Goal: Task Accomplishment & Management: Use online tool/utility

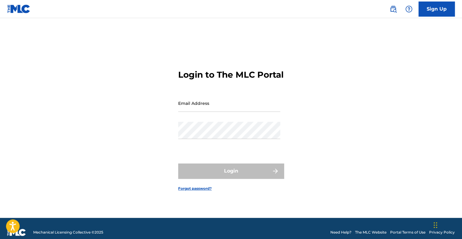
type input "[EMAIL_ADDRESS][PERSON_NAME][DOMAIN_NAME]"
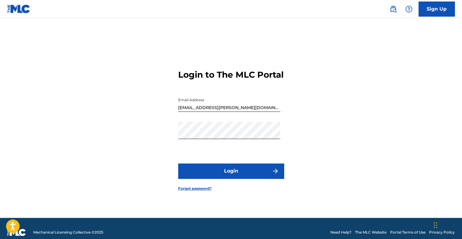
click at [243, 176] on div "Login" at bounding box center [231, 170] width 106 height 15
click at [243, 176] on button "Login" at bounding box center [231, 170] width 106 height 15
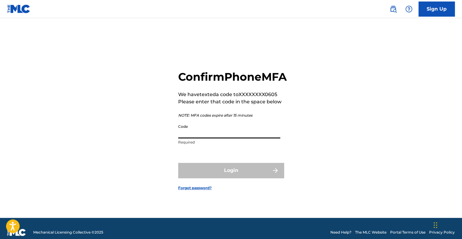
click at [198, 137] on input "Code" at bounding box center [229, 129] width 102 height 17
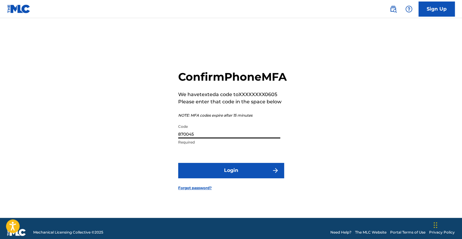
type input "870045"
click at [178, 163] on button "Login" at bounding box center [231, 170] width 106 height 15
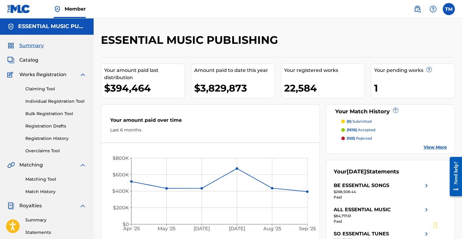
click at [395, 79] on div "Your pending works ? 1" at bounding box center [413, 80] width 84 height 35
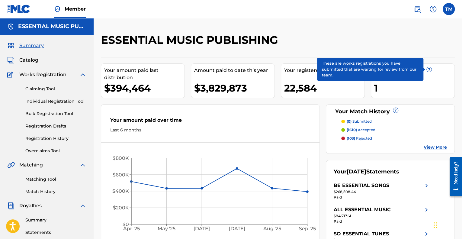
click at [429, 70] on span "?" at bounding box center [429, 69] width 5 height 5
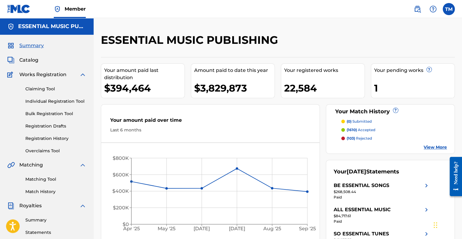
click at [431, 146] on link "View More" at bounding box center [435, 147] width 23 height 6
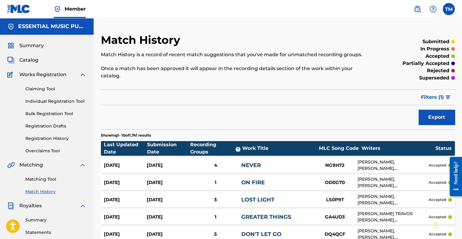
click at [44, 139] on link "Registration History" at bounding box center [55, 138] width 61 height 6
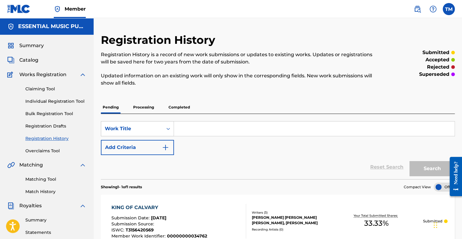
click at [149, 106] on p "Processing" at bounding box center [143, 107] width 24 height 13
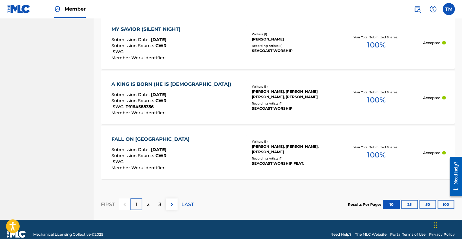
scroll to position [573, 0]
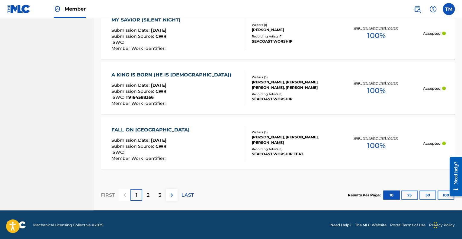
click at [428, 193] on button "50" at bounding box center [427, 194] width 17 height 9
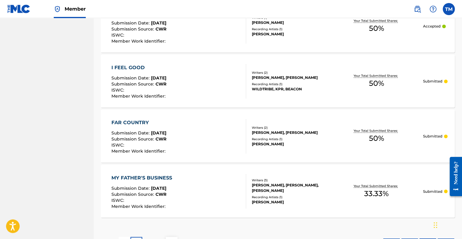
scroll to position [2771, 0]
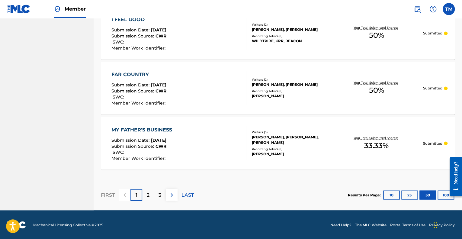
click at [146, 190] on div "2" at bounding box center [148, 195] width 12 height 12
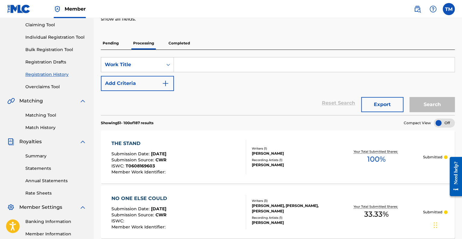
scroll to position [0, 0]
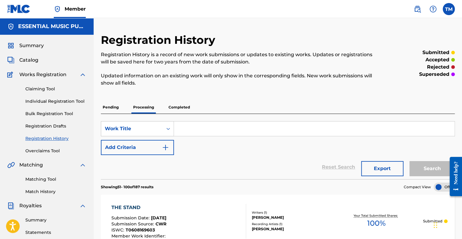
click at [47, 86] on link "Claiming Tool" at bounding box center [55, 89] width 61 height 6
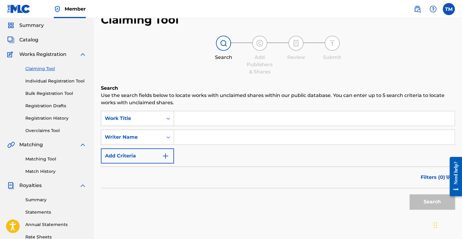
scroll to position [30, 0]
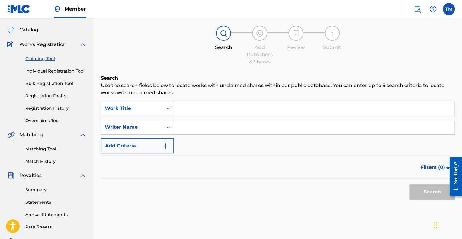
click at [162, 108] on div "Work Title" at bounding box center [132, 108] width 62 height 11
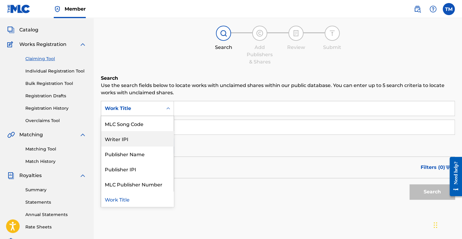
scroll to position [0, 0]
click at [274, 177] on div "Filters ( 0 )" at bounding box center [278, 167] width 354 height 22
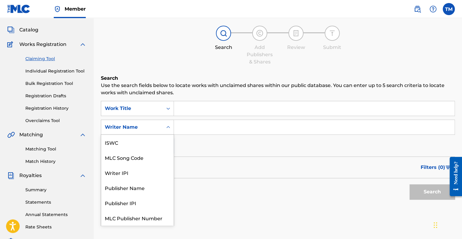
click at [162, 124] on div "Writer Name" at bounding box center [132, 126] width 62 height 11
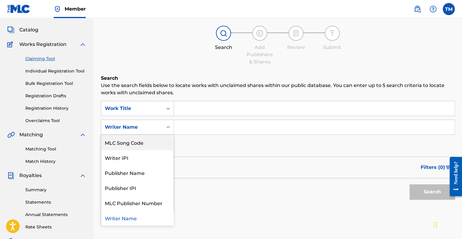
click at [147, 139] on div "MLC Song Code" at bounding box center [137, 142] width 72 height 15
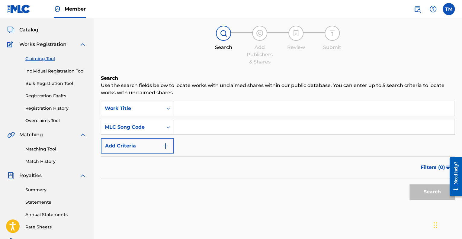
click at [151, 110] on div "Work Title" at bounding box center [132, 108] width 54 height 7
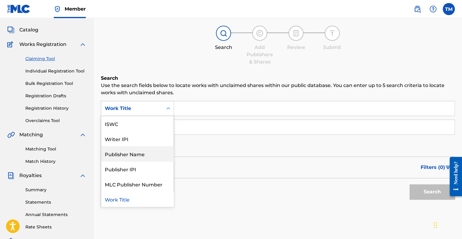
scroll to position [0, 0]
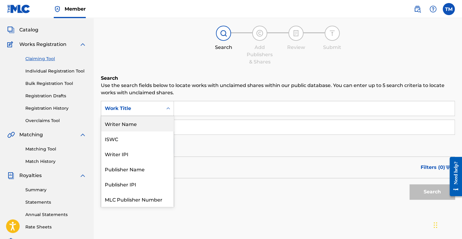
click at [141, 126] on div "Writer Name" at bounding box center [137, 123] width 72 height 15
click at [141, 126] on div "MLC Song Code" at bounding box center [132, 127] width 54 height 7
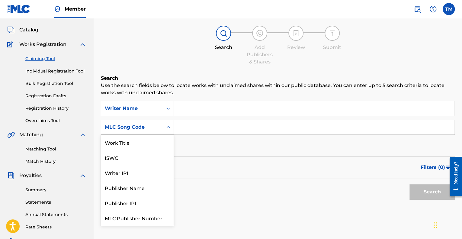
scroll to position [15, 0]
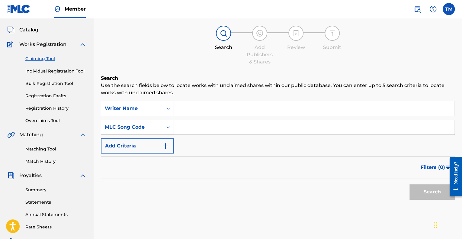
click at [157, 127] on div "MLC Song Code" at bounding box center [132, 127] width 54 height 7
click at [192, 109] on input "Search Form" at bounding box center [314, 108] width 281 height 14
click at [410, 184] on button "Search" at bounding box center [432, 191] width 45 height 15
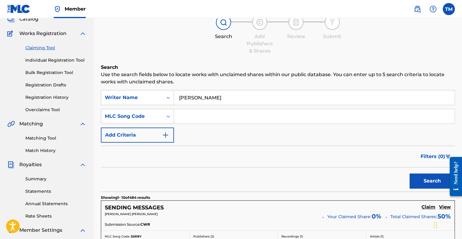
scroll to position [0, 0]
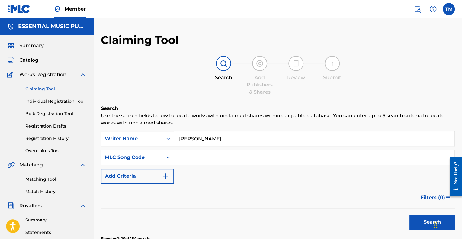
click at [181, 138] on input "[PERSON_NAME]" at bounding box center [314, 138] width 281 height 14
type input "[PERSON_NAME]"
click at [410, 214] on button "Search" at bounding box center [432, 221] width 45 height 15
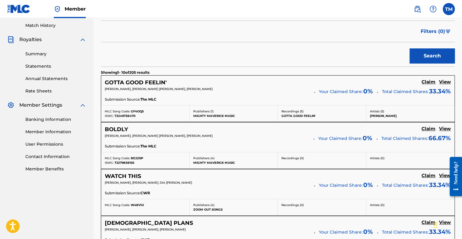
scroll to position [181, 0]
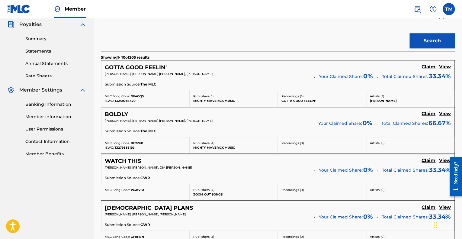
click at [115, 113] on h5 "BOLDLY" at bounding box center [116, 114] width 23 height 7
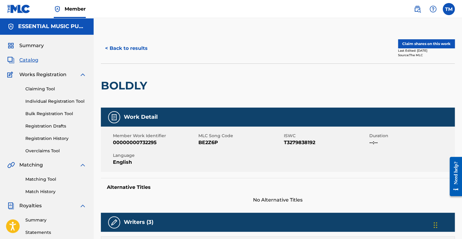
click at [144, 50] on button "< Back to results" at bounding box center [126, 48] width 51 height 15
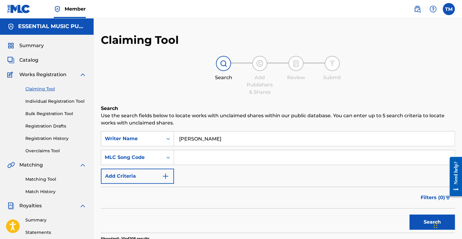
drag, startPoint x: 215, startPoint y: 138, endPoint x: 174, endPoint y: 137, distance: 41.4
click at [174, 137] on input "[PERSON_NAME]" at bounding box center [314, 138] width 281 height 14
click at [410, 214] on button "Search" at bounding box center [432, 221] width 45 height 15
click at [180, 138] on input "[PERSON_NAME]" at bounding box center [314, 138] width 281 height 14
click at [410, 214] on button "Search" at bounding box center [432, 221] width 45 height 15
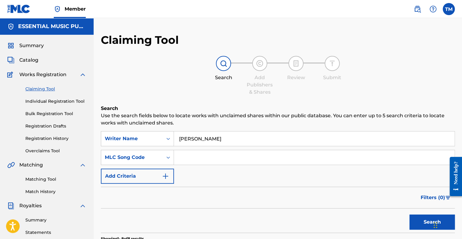
drag, startPoint x: 227, startPoint y: 140, endPoint x: 178, endPoint y: 140, distance: 49.2
click at [178, 140] on input "[PERSON_NAME]" at bounding box center [314, 138] width 281 height 14
click at [410, 214] on button "Search" at bounding box center [432, 221] width 45 height 15
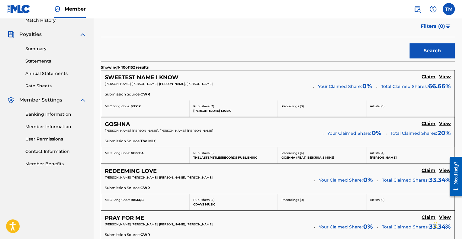
scroll to position [181, 0]
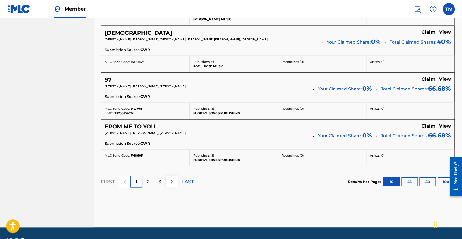
click at [410, 180] on button "25" at bounding box center [409, 181] width 17 height 9
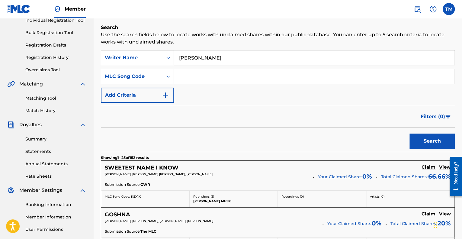
scroll to position [0, 0]
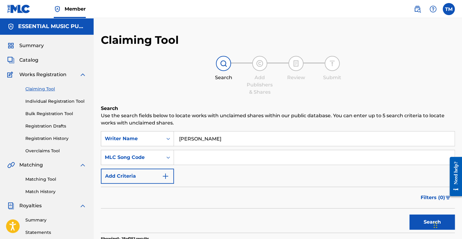
drag, startPoint x: 222, startPoint y: 140, endPoint x: 174, endPoint y: 138, distance: 47.8
click at [174, 138] on input "[PERSON_NAME]" at bounding box center [314, 138] width 281 height 14
type input "[PERSON_NAME]"
click at [410, 214] on button "Search" at bounding box center [432, 221] width 45 height 15
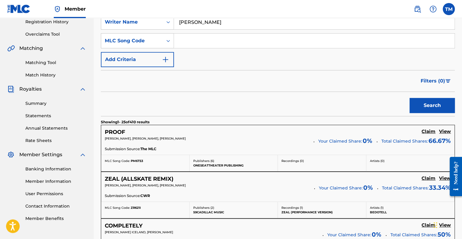
scroll to position [30, 0]
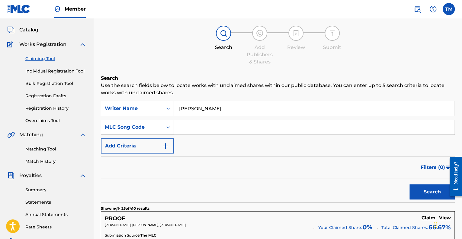
click at [41, 108] on link "Registration History" at bounding box center [55, 108] width 61 height 6
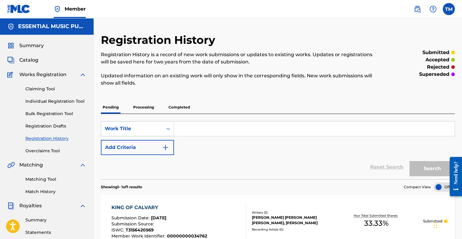
click at [144, 112] on p "Processing" at bounding box center [143, 107] width 24 height 13
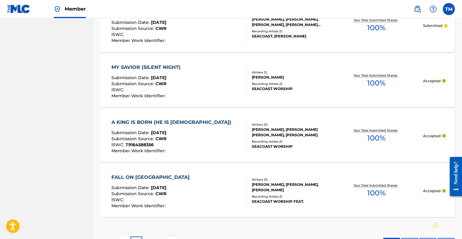
scroll to position [573, 0]
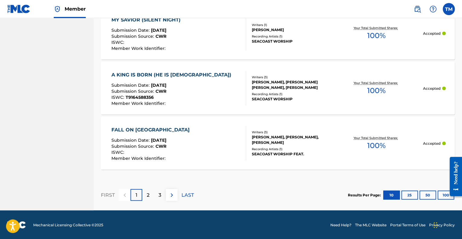
click at [430, 194] on button "50" at bounding box center [427, 194] width 17 height 9
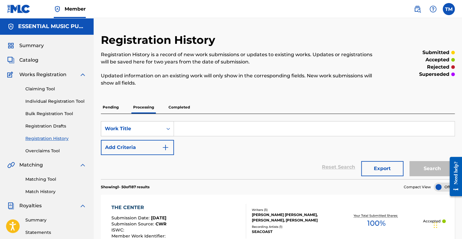
scroll to position [0, 0]
click at [45, 88] on link "Claiming Tool" at bounding box center [55, 89] width 61 height 6
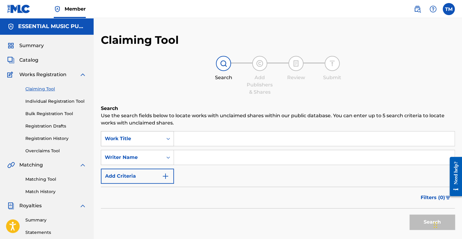
click at [167, 139] on icon "Search Form" at bounding box center [168, 139] width 6 height 6
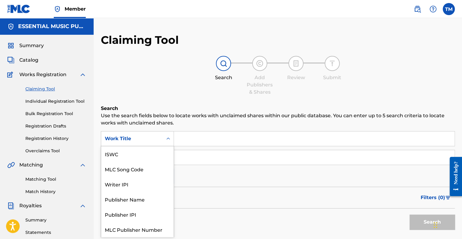
scroll to position [15, 0]
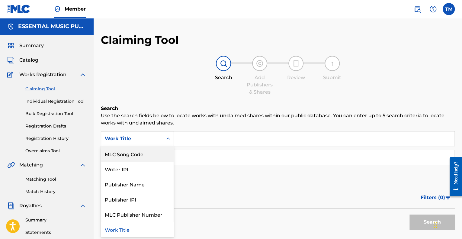
click at [148, 154] on div "MLC Song Code" at bounding box center [137, 153] width 72 height 15
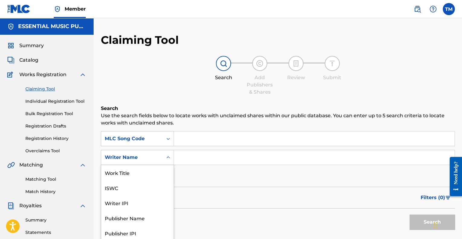
scroll to position [14, 0]
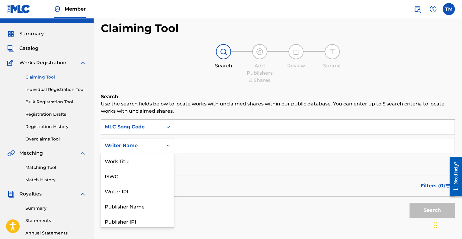
click at [142, 153] on div "7 results available. Use Up and Down to choose options, press Enter to select t…" at bounding box center [137, 145] width 73 height 15
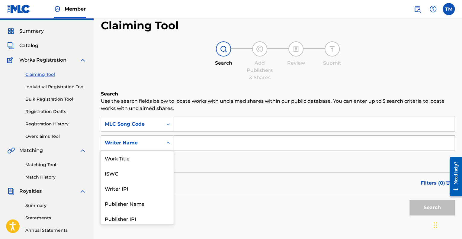
scroll to position [17, 0]
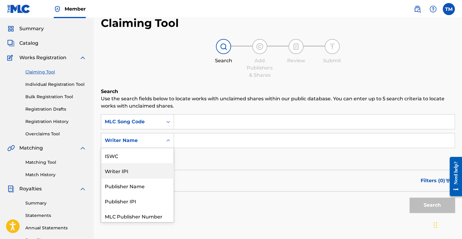
click at [138, 168] on div "Writer IPI" at bounding box center [137, 170] width 72 height 15
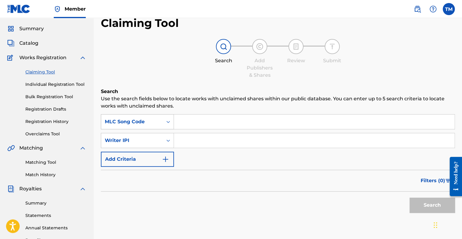
click at [151, 123] on div "MLC Song Code" at bounding box center [132, 121] width 54 height 7
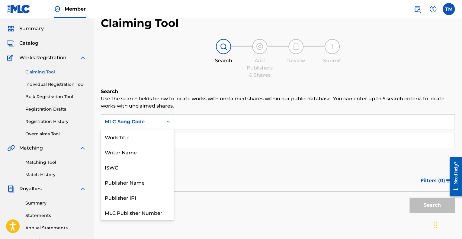
scroll to position [15, 0]
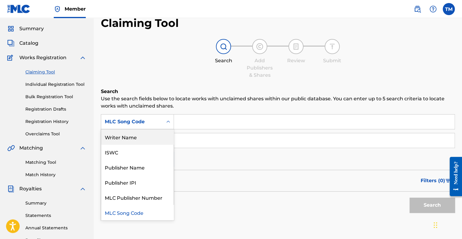
click at [145, 137] on div "Writer Name" at bounding box center [137, 136] width 72 height 15
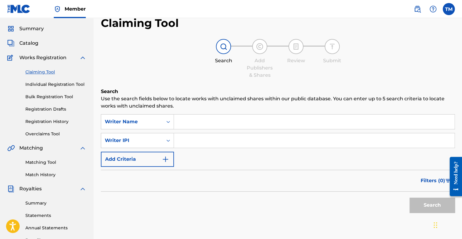
click at [188, 108] on p "Use the search fields below to locate works with unclaimed shares within our pu…" at bounding box center [278, 102] width 354 height 14
click at [197, 126] on input "Search Form" at bounding box center [314, 121] width 281 height 14
type input "[PERSON_NAME]"
click at [410, 198] on button "Search" at bounding box center [432, 205] width 45 height 15
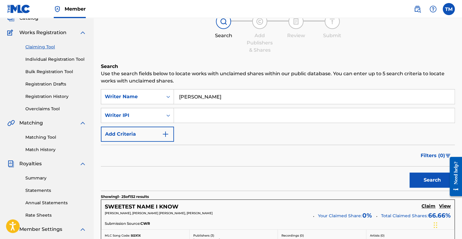
scroll to position [0, 0]
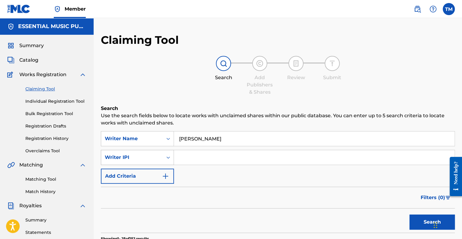
click at [156, 162] on div "Writer IPI" at bounding box center [137, 157] width 73 height 15
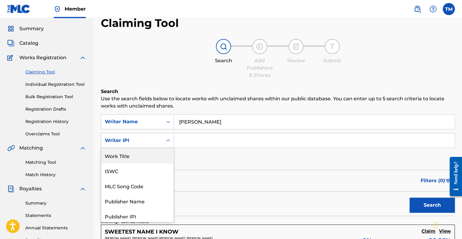
click at [136, 160] on div "Work Title" at bounding box center [137, 155] width 72 height 15
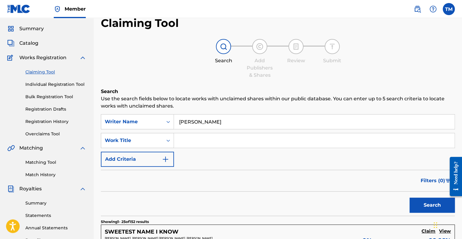
click at [200, 140] on input "Search Form" at bounding box center [314, 140] width 281 height 14
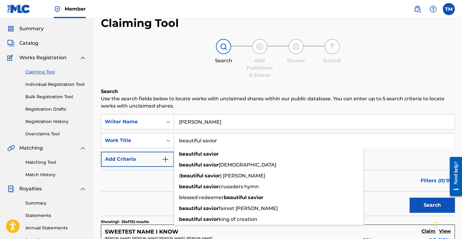
click at [410, 198] on button "Search" at bounding box center [432, 205] width 45 height 15
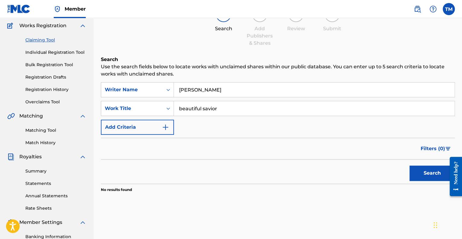
scroll to position [45, 0]
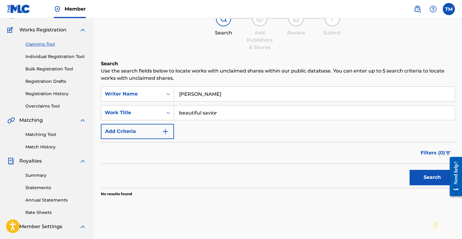
drag, startPoint x: 221, startPoint y: 110, endPoint x: 179, endPoint y: 111, distance: 42.3
click at [179, 111] on input "beautiful savior" at bounding box center [314, 112] width 281 height 14
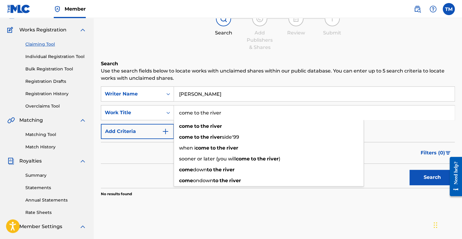
type input "come to the river"
click at [410, 170] on button "Search" at bounding box center [432, 177] width 45 height 15
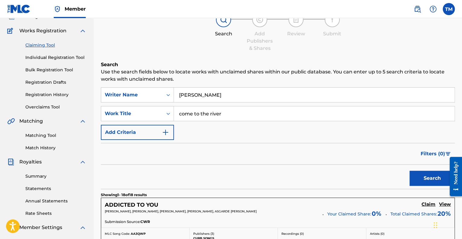
scroll to position [0, 0]
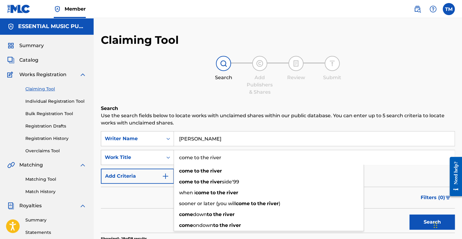
drag, startPoint x: 228, startPoint y: 160, endPoint x: 168, endPoint y: 159, distance: 60.1
click at [168, 159] on div "SearchWithCriteriafc4cbe0c-c697-4abf-b910-ae7cb85afe1c Work Title come to the r…" at bounding box center [278, 157] width 354 height 15
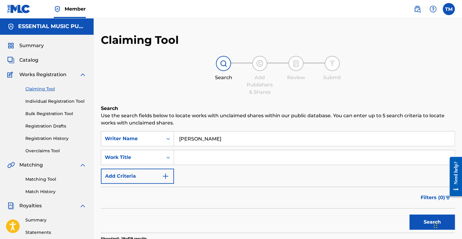
drag, startPoint x: 212, startPoint y: 135, endPoint x: 177, endPoint y: 136, distance: 35.4
click at [177, 136] on input "[PERSON_NAME]" at bounding box center [314, 138] width 281 height 14
type input "[PERSON_NAME]"
click at [410, 214] on button "Search" at bounding box center [432, 221] width 45 height 15
click at [41, 140] on link "Registration History" at bounding box center [55, 138] width 61 height 6
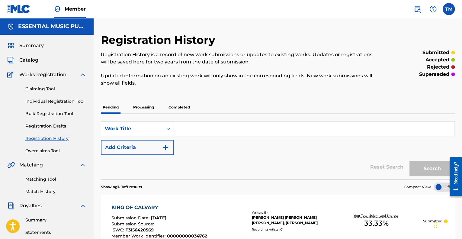
click at [140, 107] on p "Processing" at bounding box center [143, 107] width 24 height 13
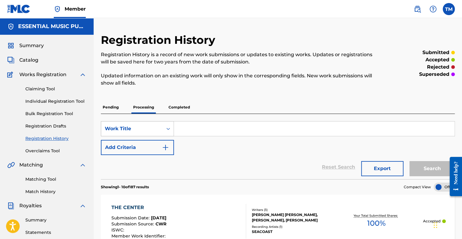
click at [153, 130] on div "Work Title" at bounding box center [132, 128] width 54 height 7
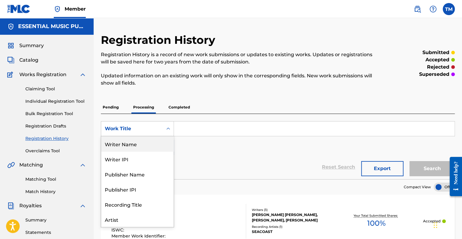
click at [140, 146] on div "Writer Name" at bounding box center [137, 143] width 72 height 15
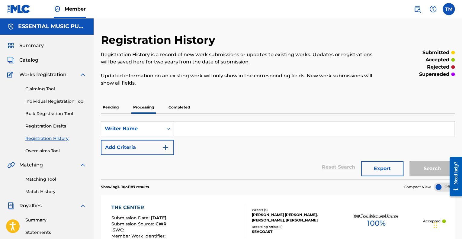
click at [201, 126] on input "Search Form" at bounding box center [314, 128] width 281 height 14
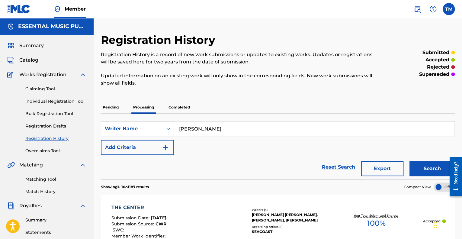
type input "[PERSON_NAME]"
click at [420, 167] on button "Search" at bounding box center [432, 168] width 45 height 15
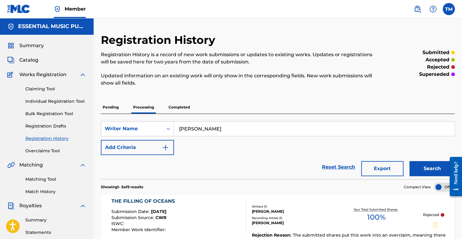
click at [182, 106] on p "Completed" at bounding box center [179, 107] width 25 height 13
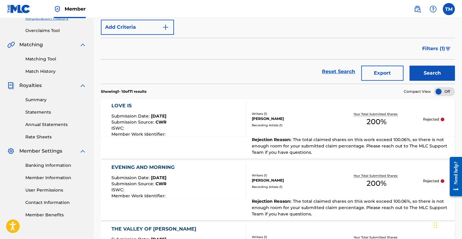
scroll to position [121, 0]
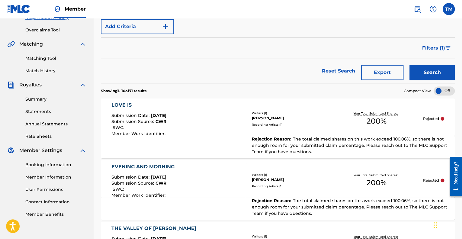
click at [158, 124] on div "Submission Source : CWR" at bounding box center [139, 122] width 56 height 6
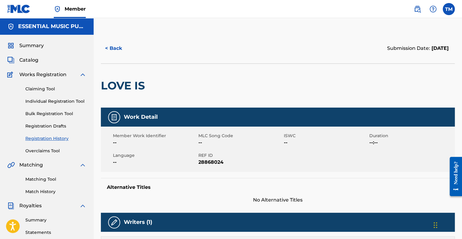
click at [112, 49] on button "< Back" at bounding box center [119, 48] width 36 height 15
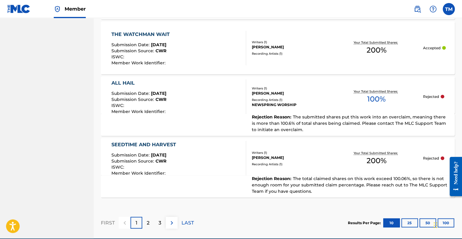
scroll to position [634, 0]
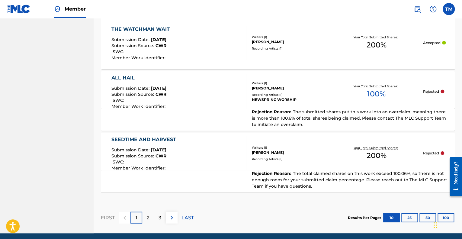
click at [149, 216] on p "2" at bounding box center [148, 217] width 3 height 7
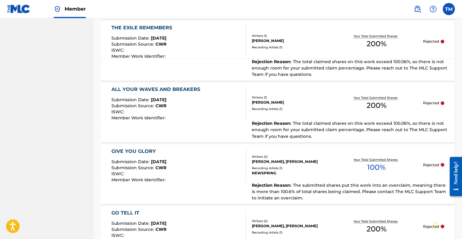
scroll to position [453, 0]
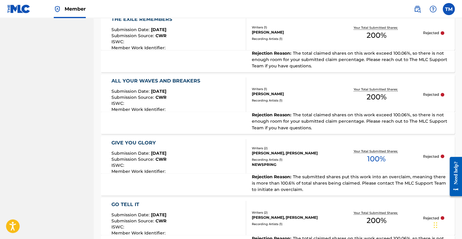
click at [150, 141] on div "GIVE YOU GLORY" at bounding box center [139, 142] width 56 height 7
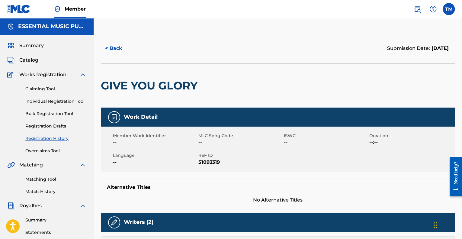
click at [115, 48] on button "< Back" at bounding box center [119, 48] width 36 height 15
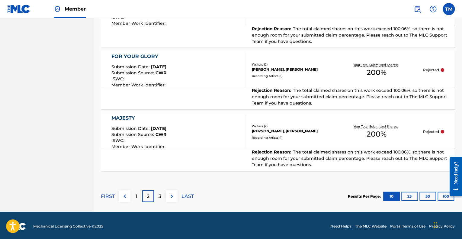
scroll to position [664, 0]
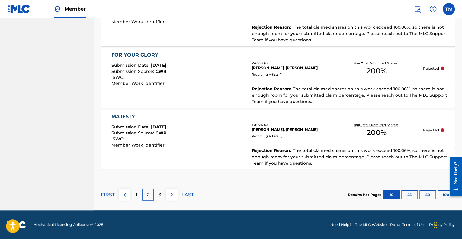
click at [158, 194] on div "3" at bounding box center [160, 195] width 12 height 12
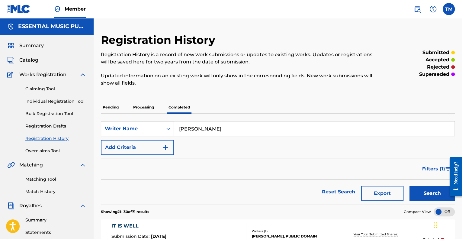
scroll to position [0, 0]
drag, startPoint x: 241, startPoint y: 128, endPoint x: 177, endPoint y: 127, distance: 64.0
click at [177, 127] on input "[PERSON_NAME]" at bounding box center [314, 128] width 281 height 14
type input "[PERSON_NAME]"
click at [410, 186] on button "Search" at bounding box center [432, 193] width 45 height 15
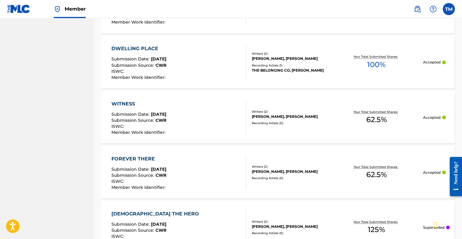
scroll to position [597, 0]
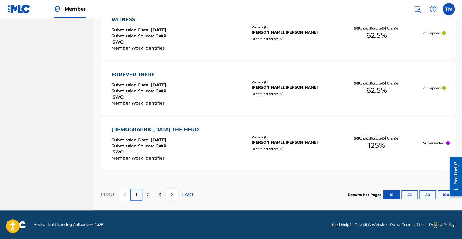
click at [428, 192] on button "50" at bounding box center [427, 194] width 17 height 9
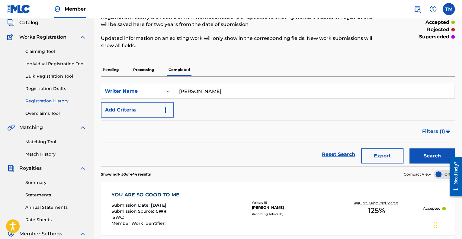
scroll to position [121, 0]
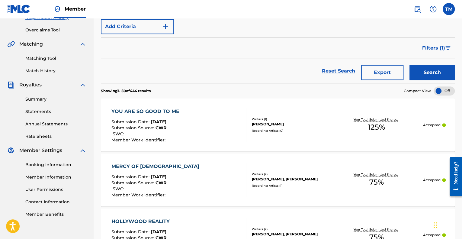
click at [425, 46] on span "Filters ( 1 )" at bounding box center [433, 47] width 23 height 7
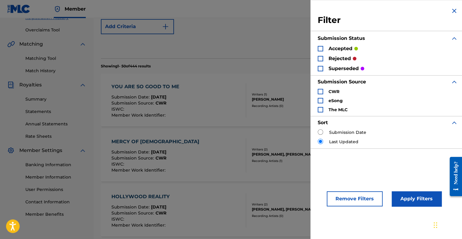
click at [319, 131] on input "Search Form" at bounding box center [320, 131] width 5 height 5
radio input "true"
click at [411, 194] on button "Apply Filters" at bounding box center [417, 198] width 50 height 15
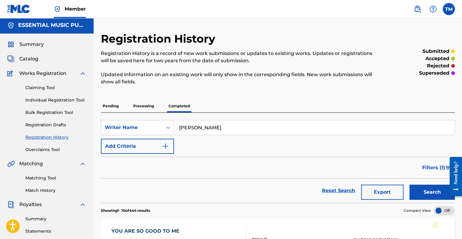
scroll to position [0, 0]
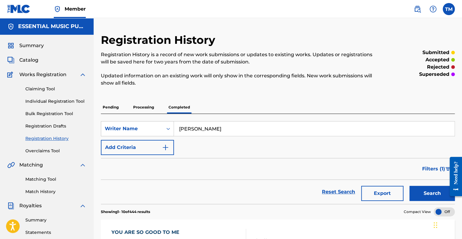
drag, startPoint x: 218, startPoint y: 131, endPoint x: 180, endPoint y: 130, distance: 38.4
click at [180, 130] on input "[PERSON_NAME]" at bounding box center [314, 128] width 281 height 14
type input "[PERSON_NAME]"
click at [410, 186] on button "Search" at bounding box center [432, 193] width 45 height 15
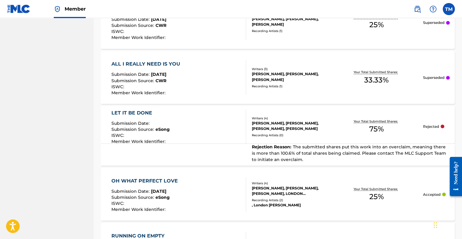
scroll to position [604, 0]
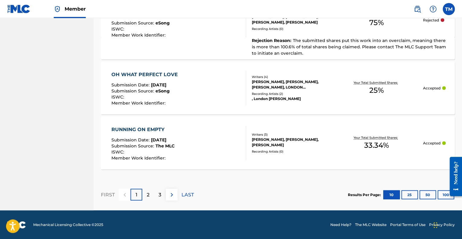
click at [428, 194] on button "50" at bounding box center [427, 194] width 17 height 9
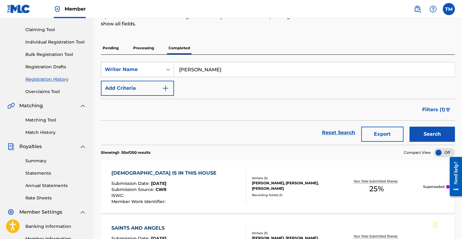
scroll to position [0, 0]
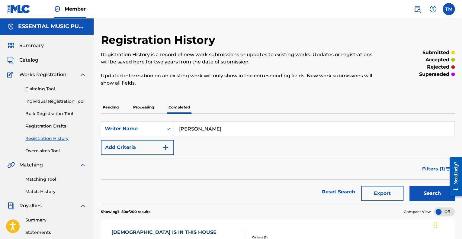
click at [46, 87] on link "Claiming Tool" at bounding box center [55, 89] width 61 height 6
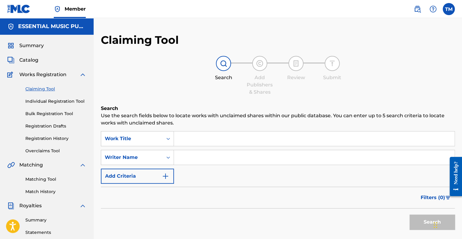
click at [194, 137] on input "Search Form" at bounding box center [314, 138] width 281 height 14
click at [194, 155] on input "Search Form" at bounding box center [314, 157] width 281 height 14
type input "[PERSON_NAME]"
click at [410, 214] on button "Search" at bounding box center [432, 221] width 45 height 15
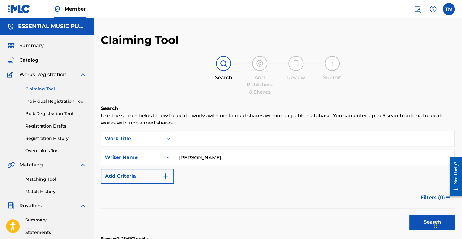
drag, startPoint x: 212, startPoint y: 158, endPoint x: 166, endPoint y: 157, distance: 45.6
click at [166, 157] on div "SearchWithCriteria91582759-0342-4e95-926d-63b629dd5681 Writer Name [PERSON_NAME]" at bounding box center [278, 157] width 354 height 15
click at [190, 137] on input "Search Form" at bounding box center [314, 138] width 281 height 14
click at [410, 214] on button "Search" at bounding box center [432, 221] width 45 height 15
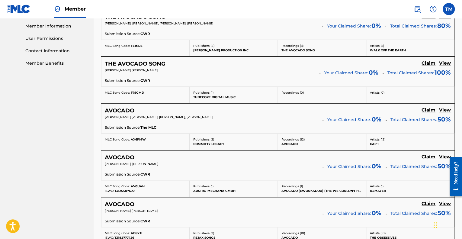
scroll to position [30, 0]
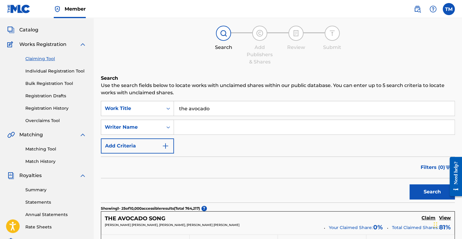
click at [231, 107] on input "the avocado" at bounding box center [314, 108] width 281 height 14
click at [410, 184] on button "Search" at bounding box center [432, 191] width 45 height 15
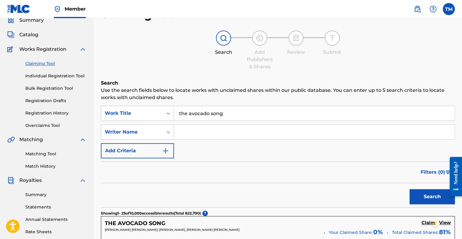
scroll to position [0, 0]
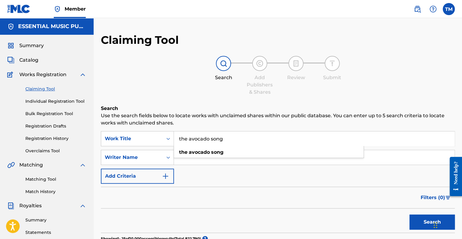
drag, startPoint x: 262, startPoint y: 135, endPoint x: 180, endPoint y: 139, distance: 82.2
click at [180, 139] on input "the avocado song" at bounding box center [314, 138] width 281 height 14
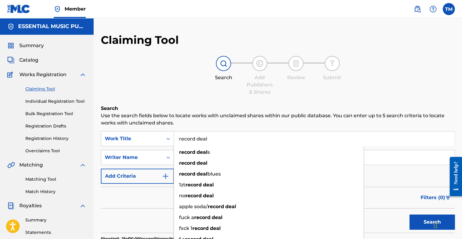
type input "record deal"
click at [410, 214] on button "Search" at bounding box center [432, 221] width 45 height 15
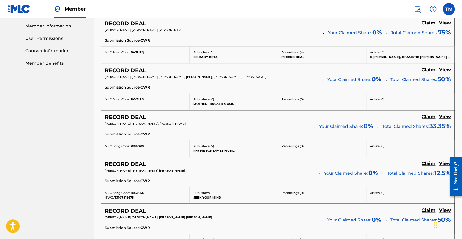
scroll to position [91, 0]
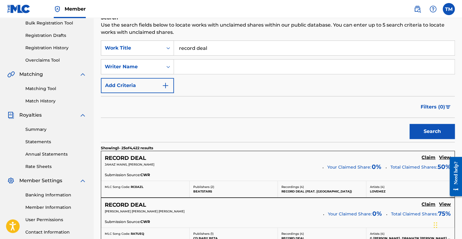
click at [189, 67] on input "Search Form" at bounding box center [314, 66] width 281 height 14
type input "[PERSON_NAME]"
click at [410, 124] on button "Search" at bounding box center [432, 131] width 45 height 15
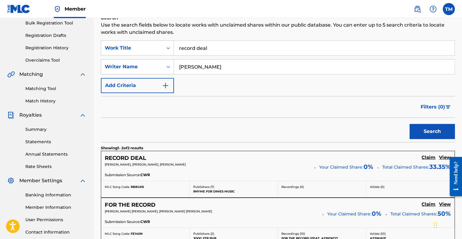
scroll to position [181, 0]
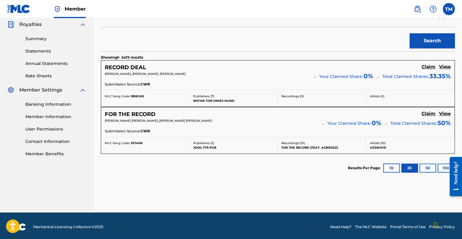
click at [129, 65] on h5 "RECORD DEAL" at bounding box center [125, 67] width 41 height 7
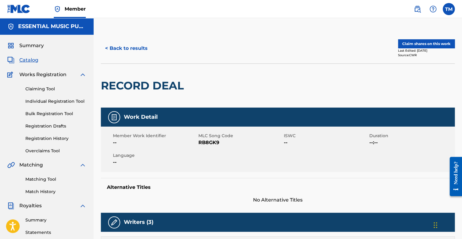
click at [146, 56] on div "< Back to results Claim shares on this work Last Edited: [DATE] Source: CWR" at bounding box center [278, 48] width 354 height 30
click at [137, 48] on button "< Back to results" at bounding box center [126, 48] width 51 height 15
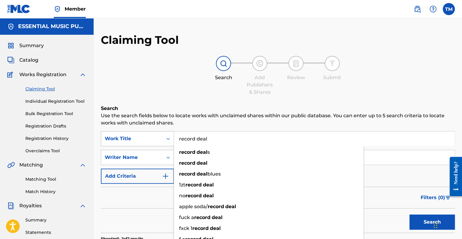
drag, startPoint x: 222, startPoint y: 142, endPoint x: 165, endPoint y: 136, distance: 57.1
click at [165, 136] on div "SearchWithCriteriadaf57969-3b07-4b0d-97b6-e3c1a5ba53cc Work Title record deal r…" at bounding box center [278, 138] width 354 height 15
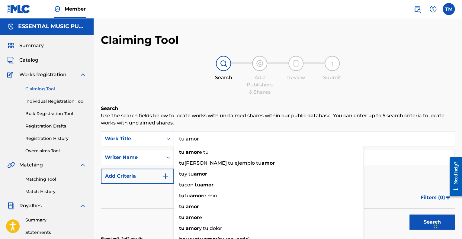
type input "tu amor"
click at [244, 113] on p "Use the search fields below to locate works with unclaimed shares within our pu…" at bounding box center [278, 119] width 354 height 14
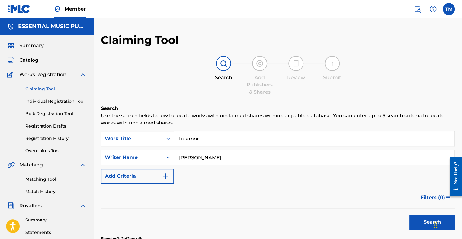
drag, startPoint x: 210, startPoint y: 157, endPoint x: 169, endPoint y: 154, distance: 41.8
click at [169, 154] on div "SearchWithCriteria91582759-0342-4e95-926d-63b629dd5681 Writer Name [PERSON_NAME]" at bounding box center [278, 157] width 354 height 15
click at [410, 214] on button "Search" at bounding box center [432, 221] width 45 height 15
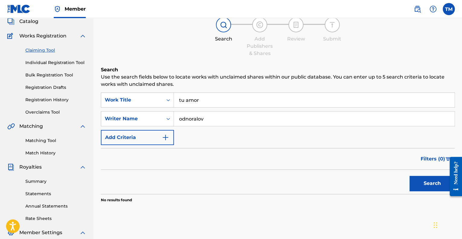
scroll to position [91, 0]
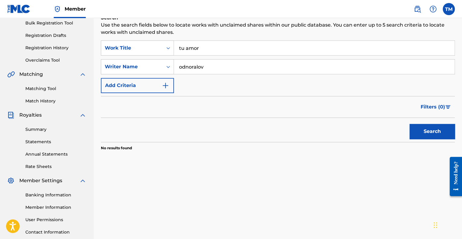
drag, startPoint x: 214, startPoint y: 67, endPoint x: 178, endPoint y: 69, distance: 36.6
click at [178, 69] on input "odnoralov" at bounding box center [314, 66] width 281 height 14
type input "[PERSON_NAME]"
click at [410, 124] on button "Search" at bounding box center [432, 131] width 45 height 15
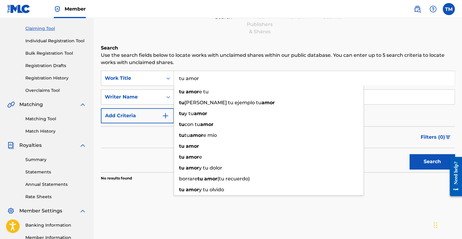
drag, startPoint x: 209, startPoint y: 78, endPoint x: 177, endPoint y: 78, distance: 31.7
click at [177, 78] on input "tu amor" at bounding box center [314, 78] width 281 height 14
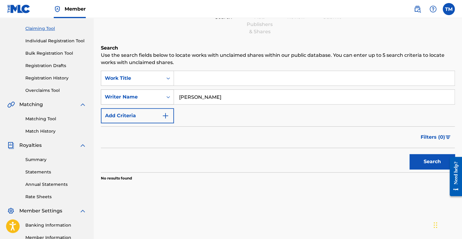
drag, startPoint x: 236, startPoint y: 96, endPoint x: 172, endPoint y: 94, distance: 64.1
click at [172, 95] on div "SearchWithCriteria91582759-0342-4e95-926d-63b629dd5681 Writer Name [PERSON_NAME]" at bounding box center [278, 96] width 354 height 15
click at [410, 154] on button "Search" at bounding box center [432, 161] width 45 height 15
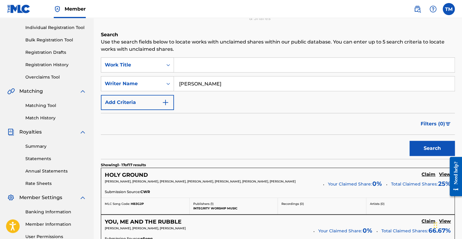
scroll to position [0, 0]
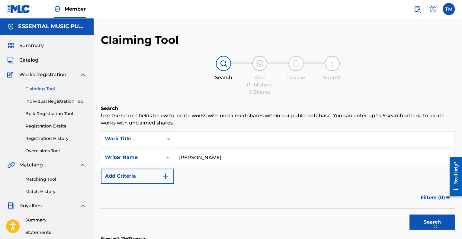
drag, startPoint x: 232, startPoint y: 157, endPoint x: 177, endPoint y: 157, distance: 55.0
click at [177, 157] on input "[PERSON_NAME]" at bounding box center [314, 157] width 281 height 14
type input "[PERSON_NAME]"
click at [410, 214] on button "Search" at bounding box center [432, 221] width 45 height 15
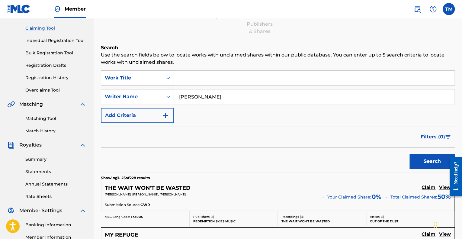
scroll to position [151, 0]
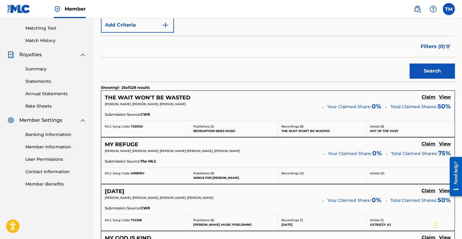
click at [124, 143] on h5 "MY REFUGE" at bounding box center [122, 144] width 34 height 7
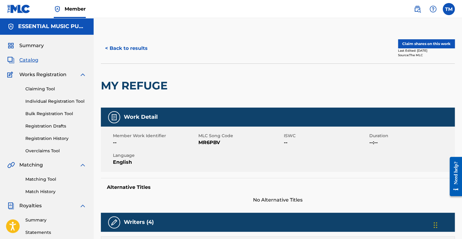
click at [139, 50] on button "< Back to results" at bounding box center [126, 48] width 51 height 15
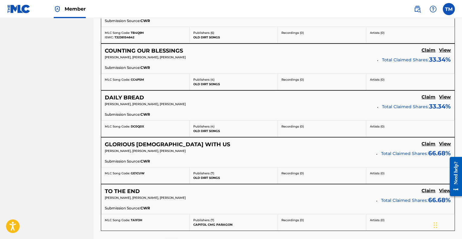
scroll to position [1208, 0]
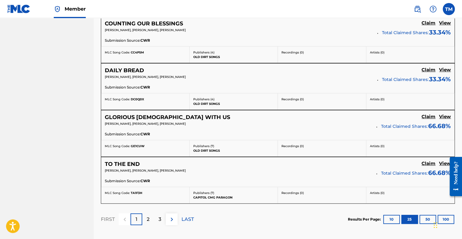
click at [149, 216] on p "2" at bounding box center [148, 219] width 3 height 7
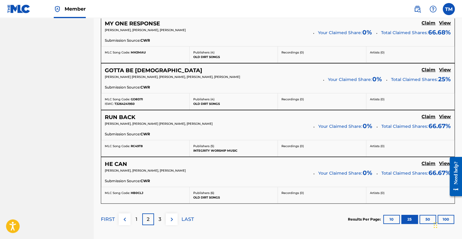
scroll to position [1238, 0]
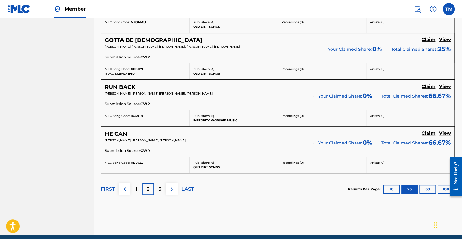
click at [159, 185] on p "3" at bounding box center [160, 188] width 3 height 7
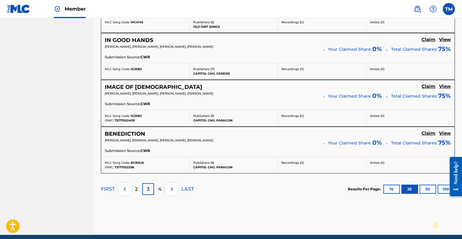
click at [160, 185] on p "4" at bounding box center [159, 188] width 3 height 7
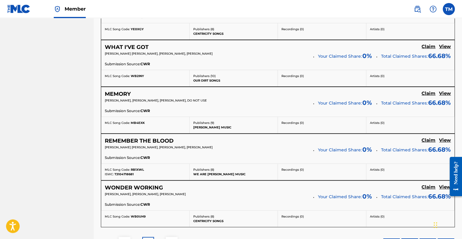
scroll to position [1208, 0]
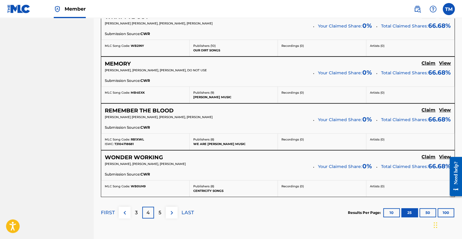
click at [161, 209] on p "5" at bounding box center [160, 212] width 3 height 7
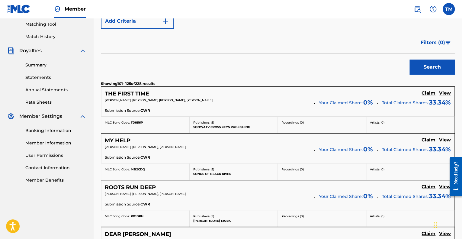
scroll to position [151, 0]
